Goal: Task Accomplishment & Management: Use online tool/utility

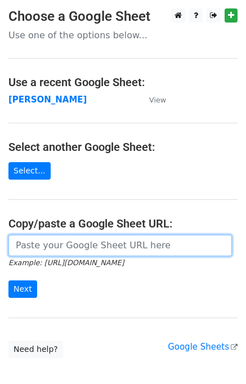
click at [42, 247] on input "url" at bounding box center [120, 245] width 224 height 21
paste input "[URL][DOMAIN_NAME]"
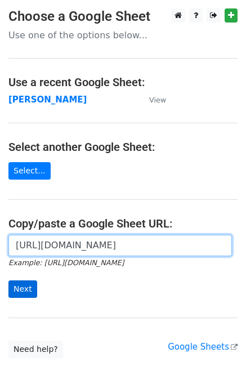
type input "[URL][DOMAIN_NAME]"
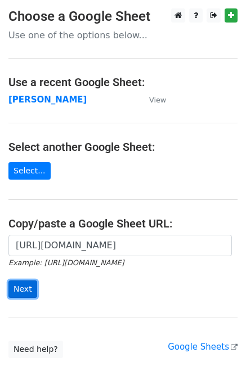
scroll to position [0, 0]
click at [20, 286] on input "Next" at bounding box center [22, 289] width 29 height 17
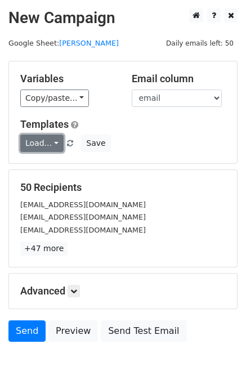
click at [32, 149] on link "Load..." at bounding box center [41, 143] width 43 height 17
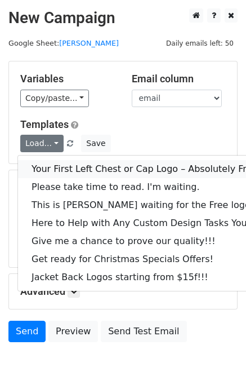
click at [42, 163] on link "Your First Left Chest or Cap Logo – Absolutely Free" at bounding box center [152, 169] width 269 height 18
